Goal: Task Accomplishment & Management: Manage account settings

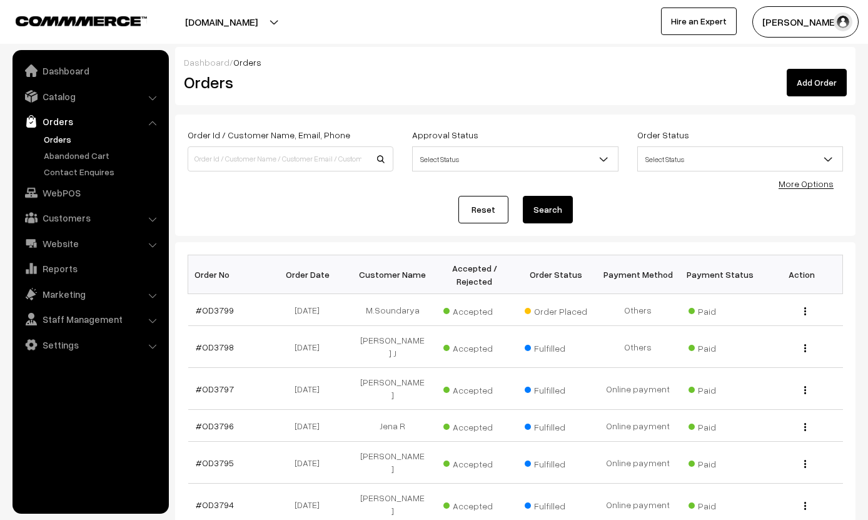
click at [347, 300] on td "09-09-2025" at bounding box center [311, 310] width 82 height 32
click at [222, 305] on link "#OD3799" at bounding box center [215, 310] width 38 height 11
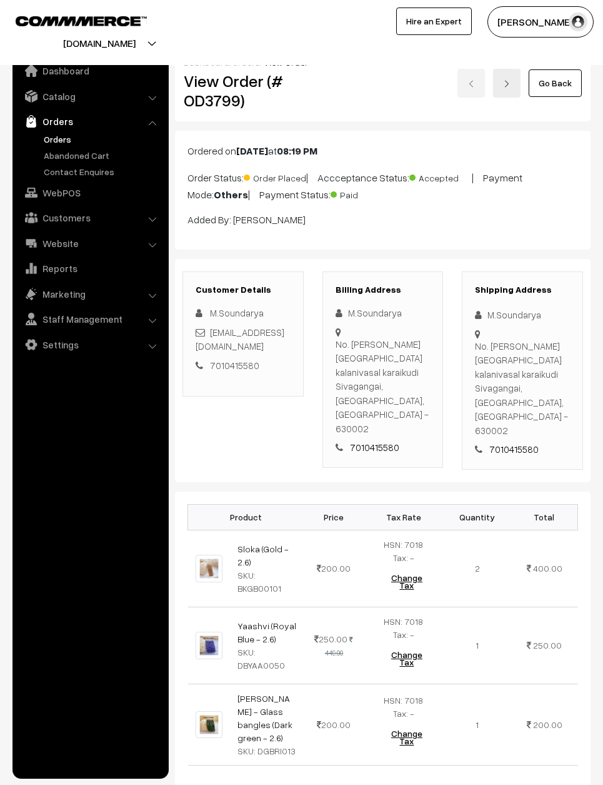
click at [588, 412] on div "Shipping Address M.Soundarya No. [PERSON_NAME][GEOGRAPHIC_DATA] kalanivasal kar…" at bounding box center [523, 370] width 140 height 198
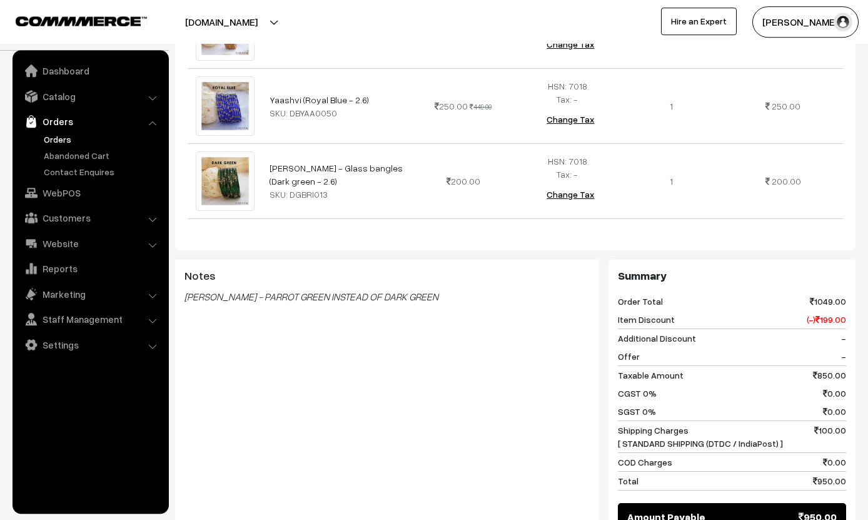
scroll to position [564, 0]
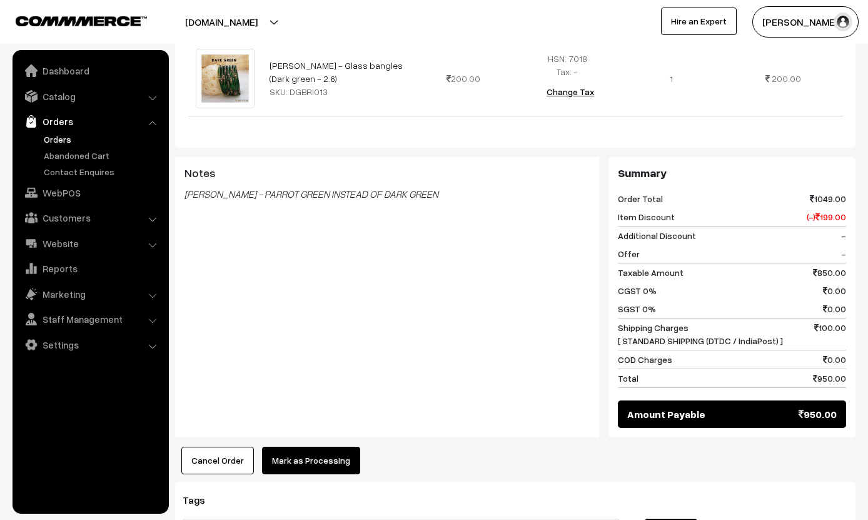
click at [319, 446] on button "Mark as Processing" at bounding box center [311, 460] width 98 height 28
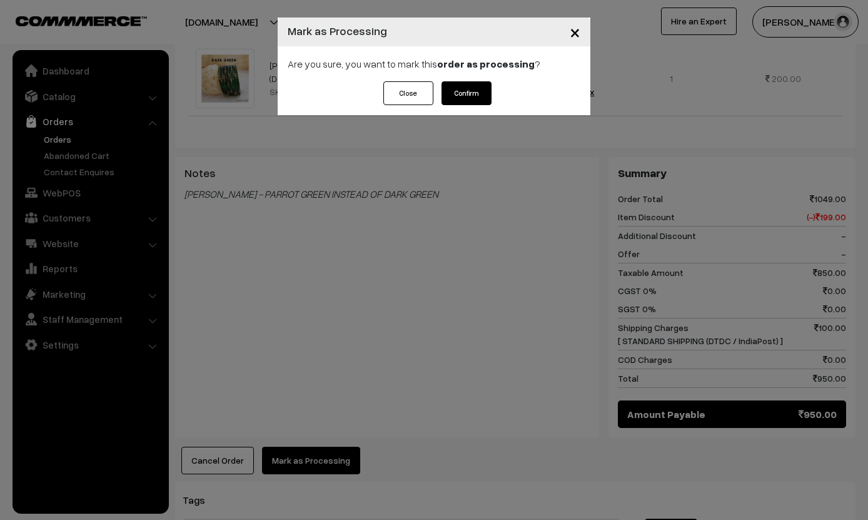
click at [468, 87] on button "Confirm" at bounding box center [466, 93] width 50 height 24
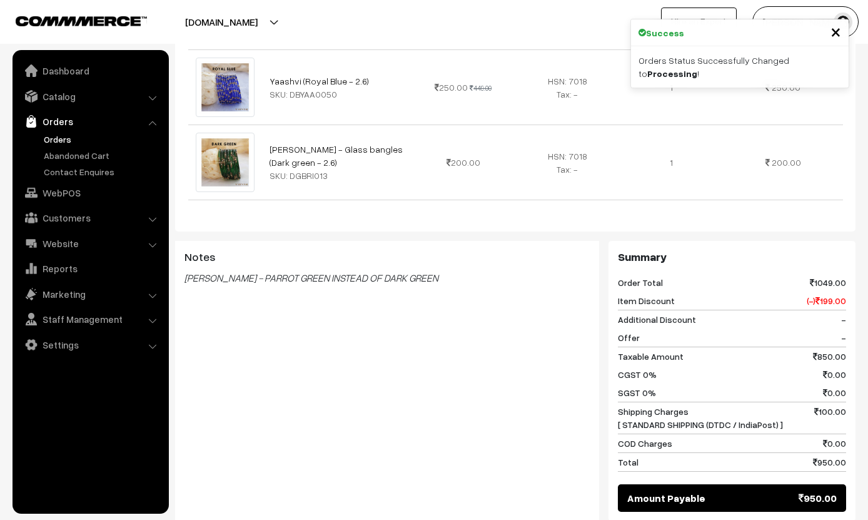
scroll to position [552, 0]
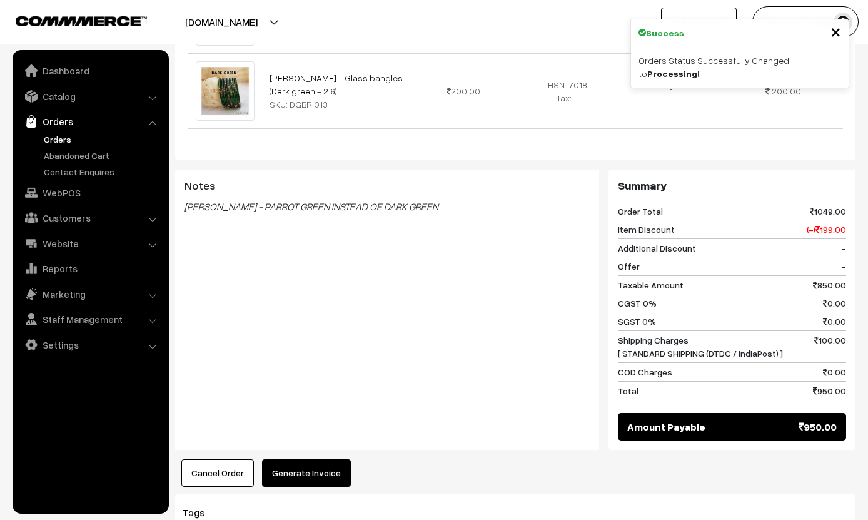
click at [332, 459] on button "Generate Invoice" at bounding box center [306, 473] width 89 height 28
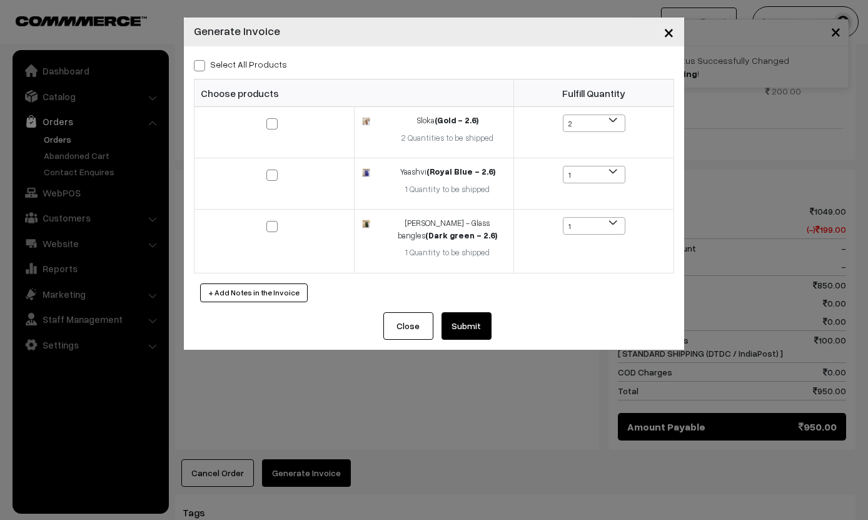
click at [242, 70] on label "Select All Products" at bounding box center [240, 64] width 93 height 13
click at [202, 68] on input "Select All Products" at bounding box center [198, 63] width 8 height 8
checkbox input "true"
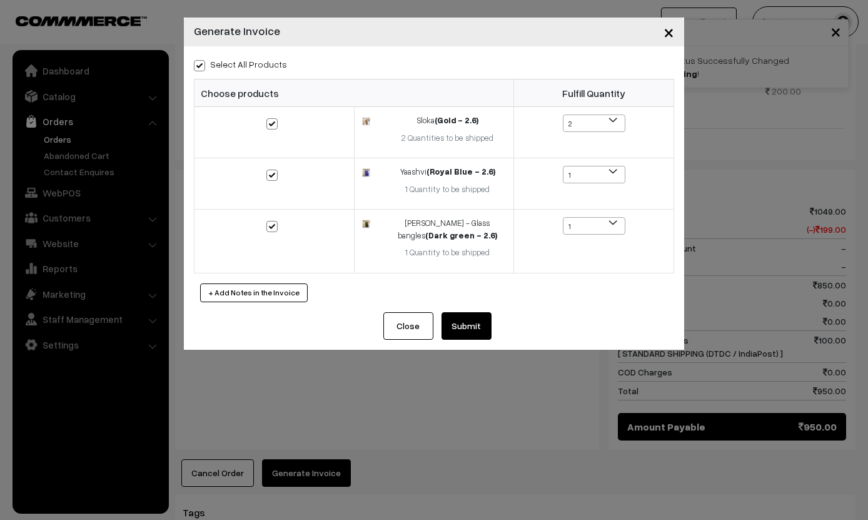
checkbox input "true"
click at [243, 51] on div "Select All Products Choose products Fulfill Quantity 2 1 2 1 1" at bounding box center [434, 179] width 500 height 266
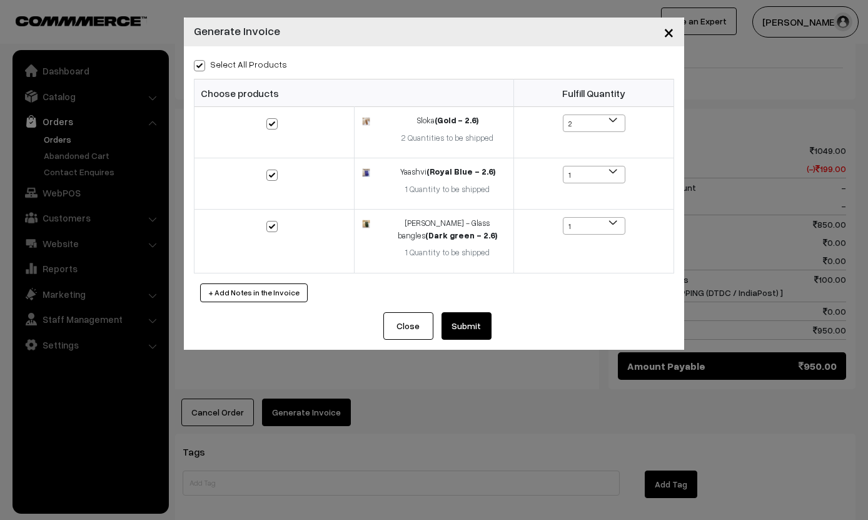
scroll to position [612, 0]
click at [468, 331] on button "Submit" at bounding box center [466, 326] width 50 height 28
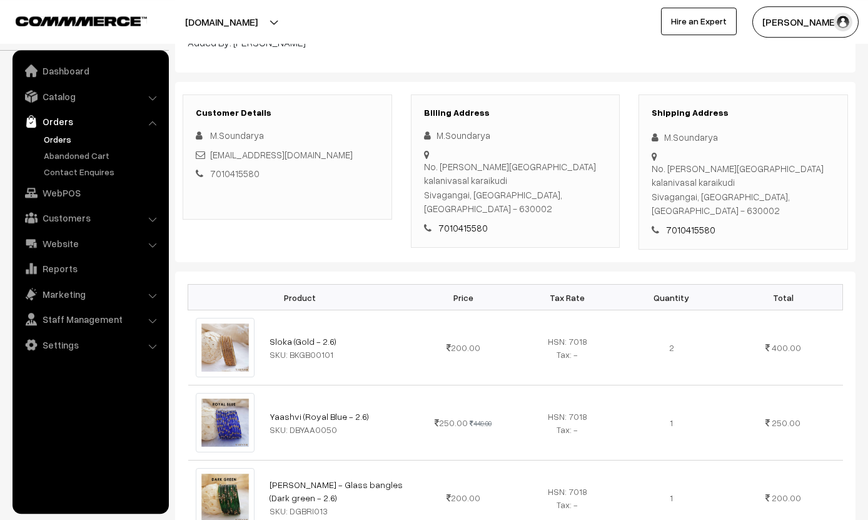
scroll to position [103, 0]
